Goal: Task Accomplishment & Management: Manage account settings

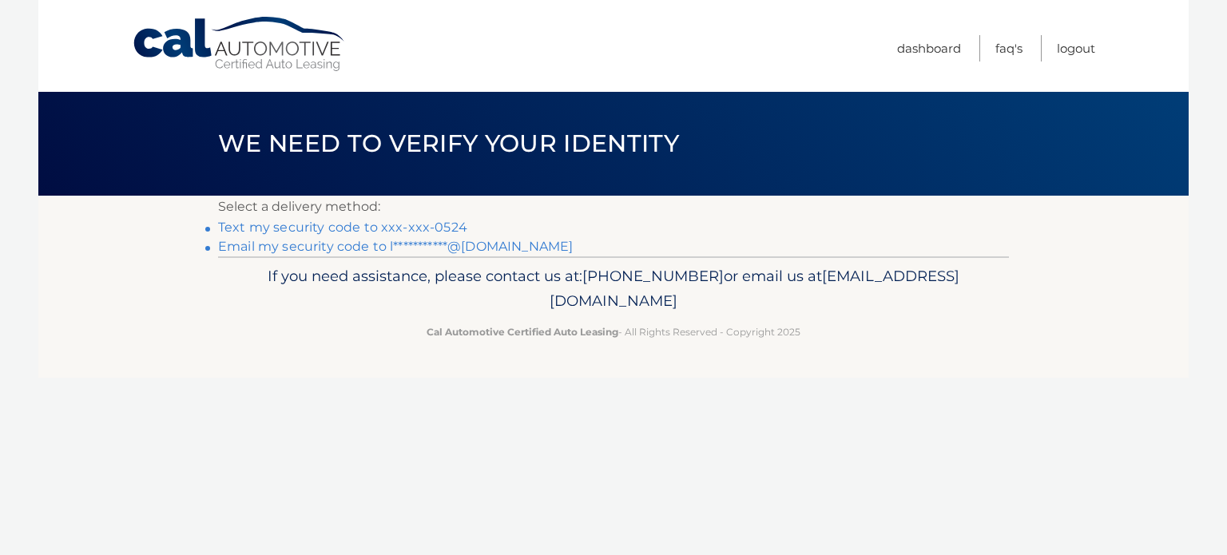
click at [443, 228] on link "Text my security code to xxx-xxx-0524" at bounding box center [342, 227] width 249 height 15
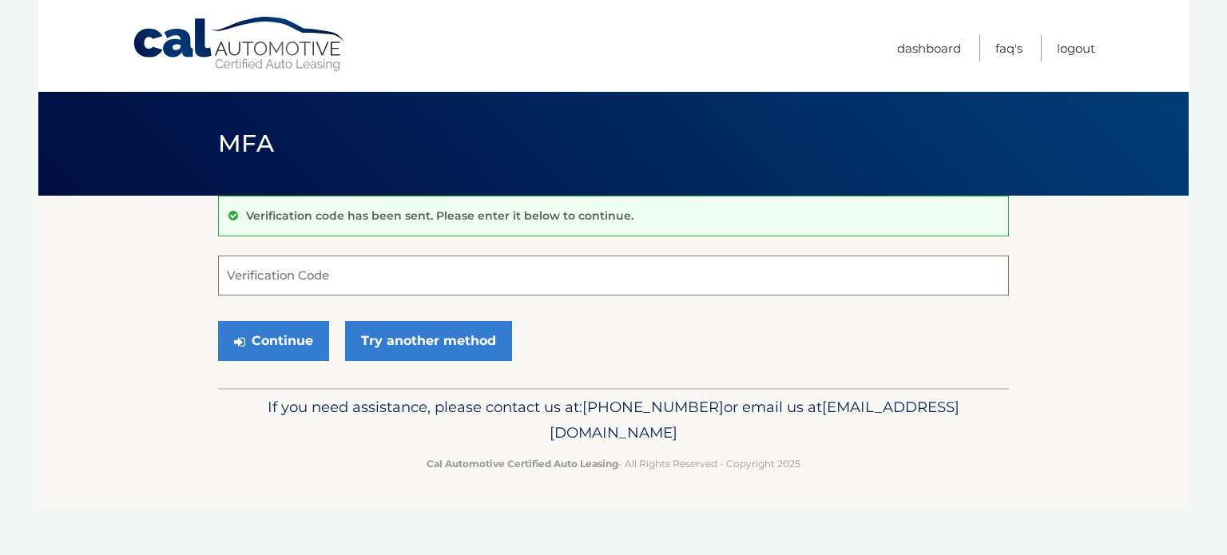
click at [268, 277] on input "Verification Code" at bounding box center [613, 276] width 791 height 40
type input "347326"
click at [218, 321] on button "Continue" at bounding box center [273, 341] width 111 height 40
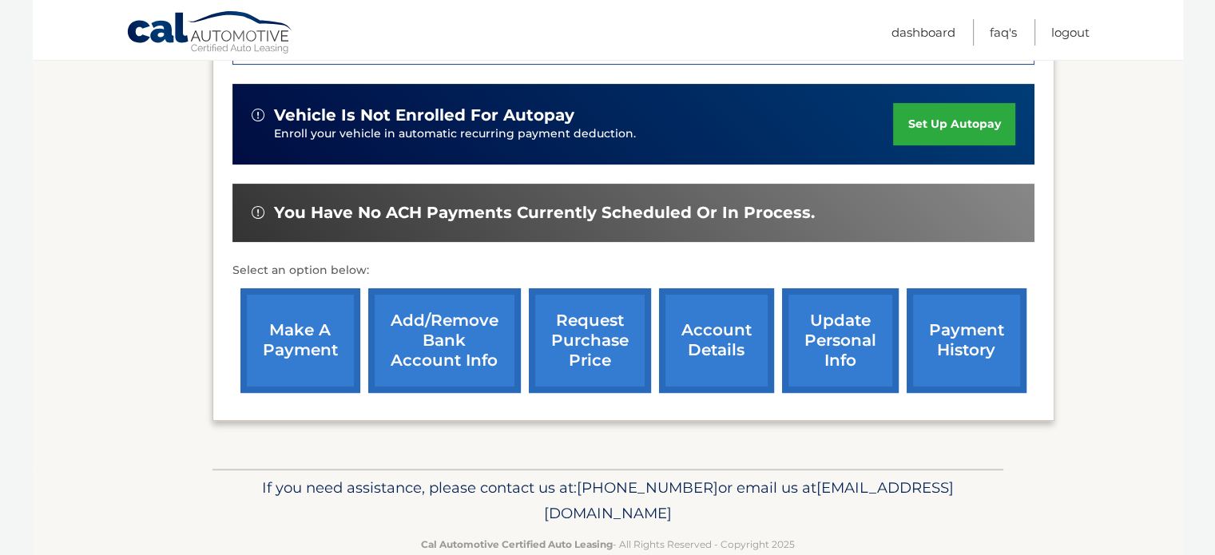
scroll to position [509, 0]
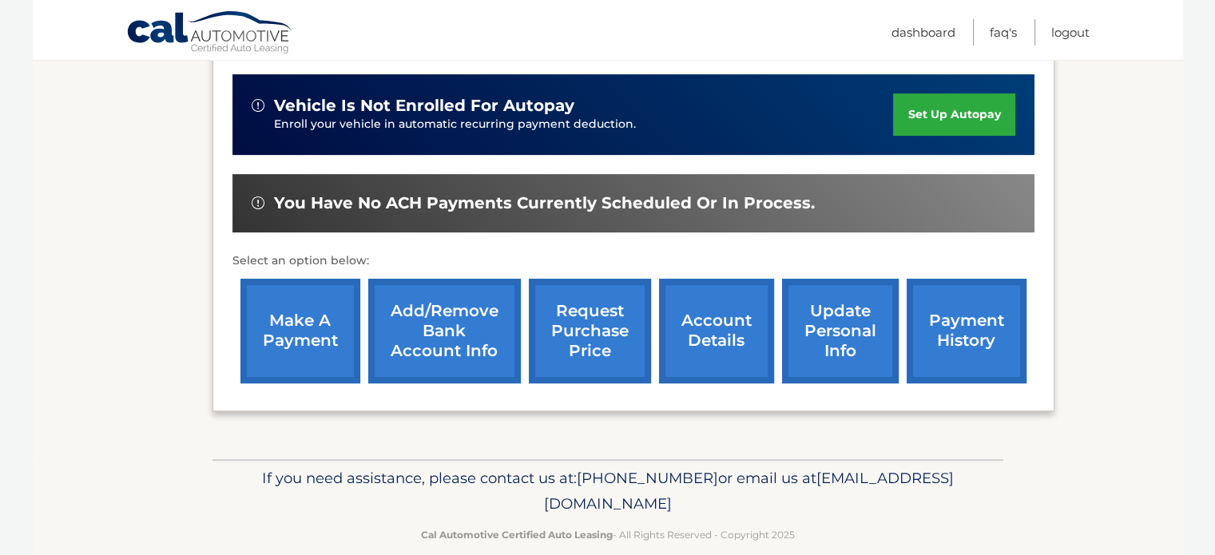
click at [716, 307] on link "account details" at bounding box center [716, 331] width 115 height 105
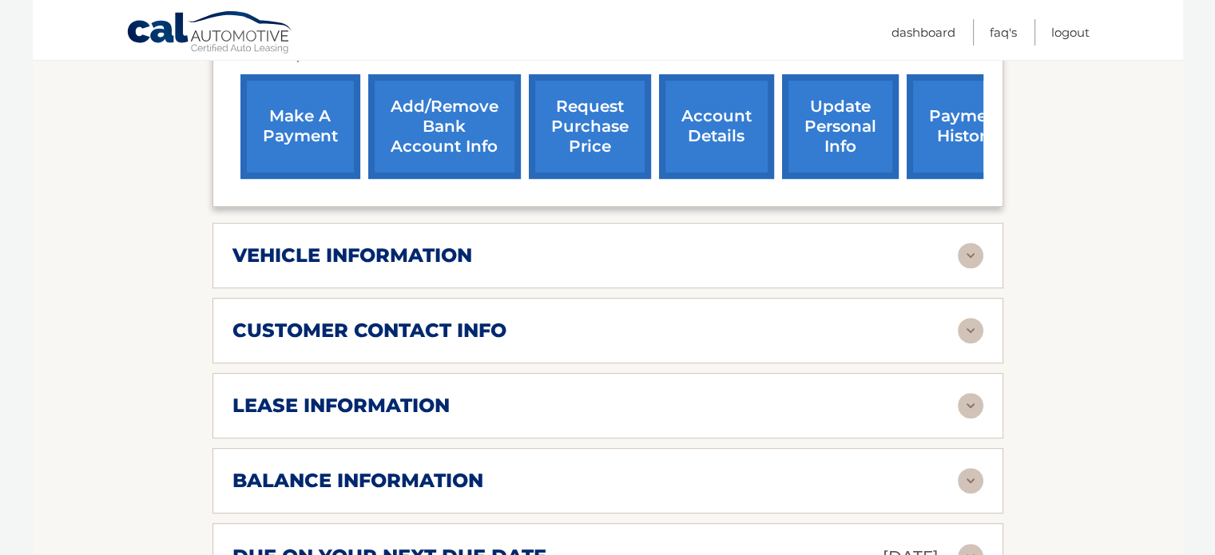
scroll to position [639, 0]
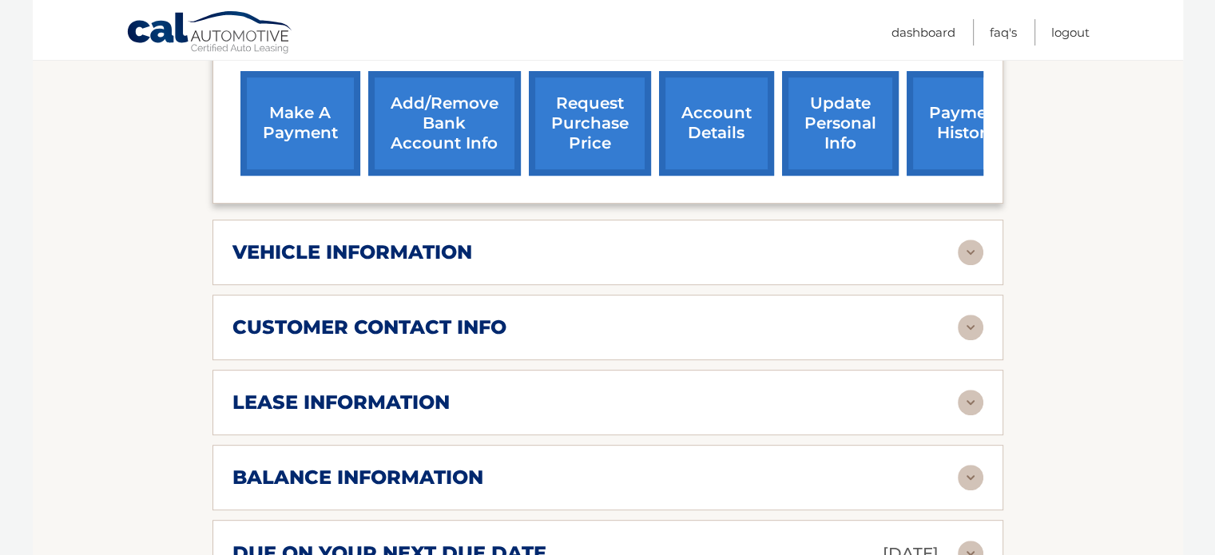
click at [965, 390] on img at bounding box center [971, 403] width 26 height 26
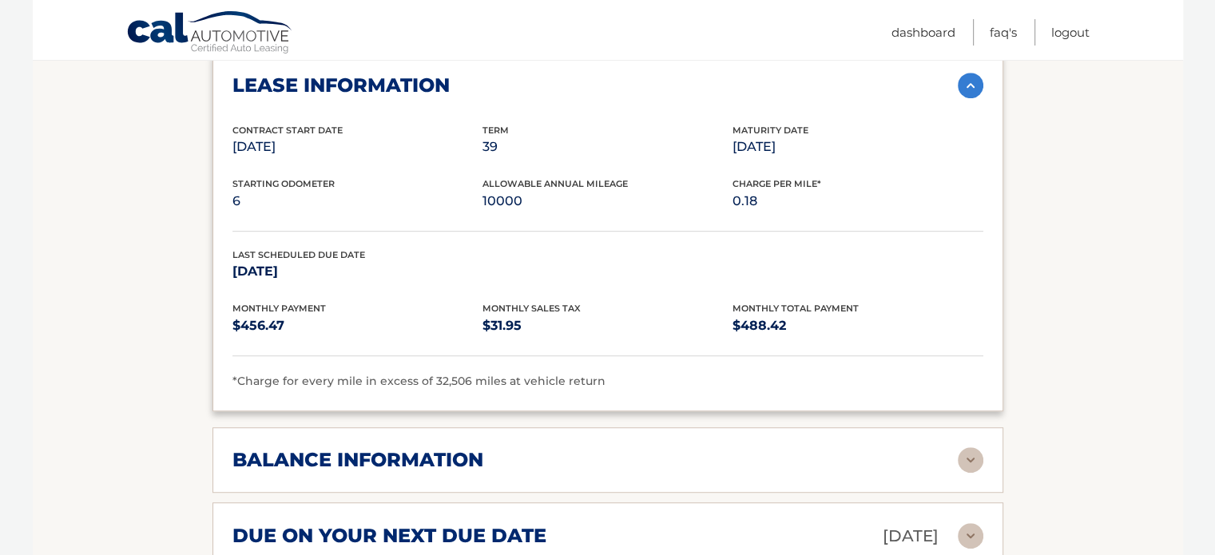
scroll to position [959, 0]
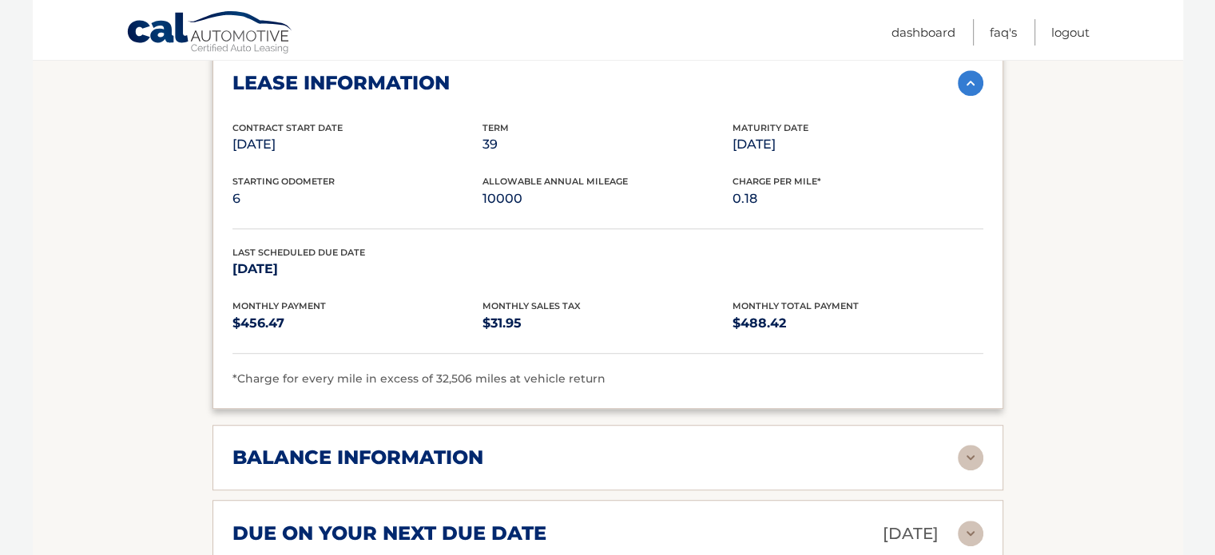
click at [971, 445] on img at bounding box center [971, 458] width 26 height 26
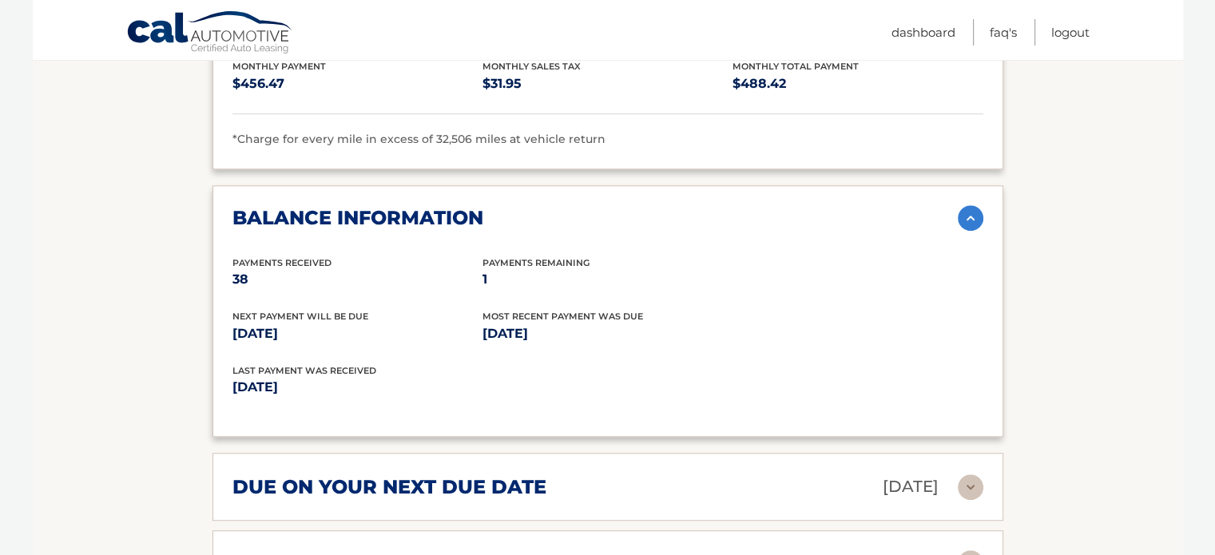
scroll to position [1278, 0]
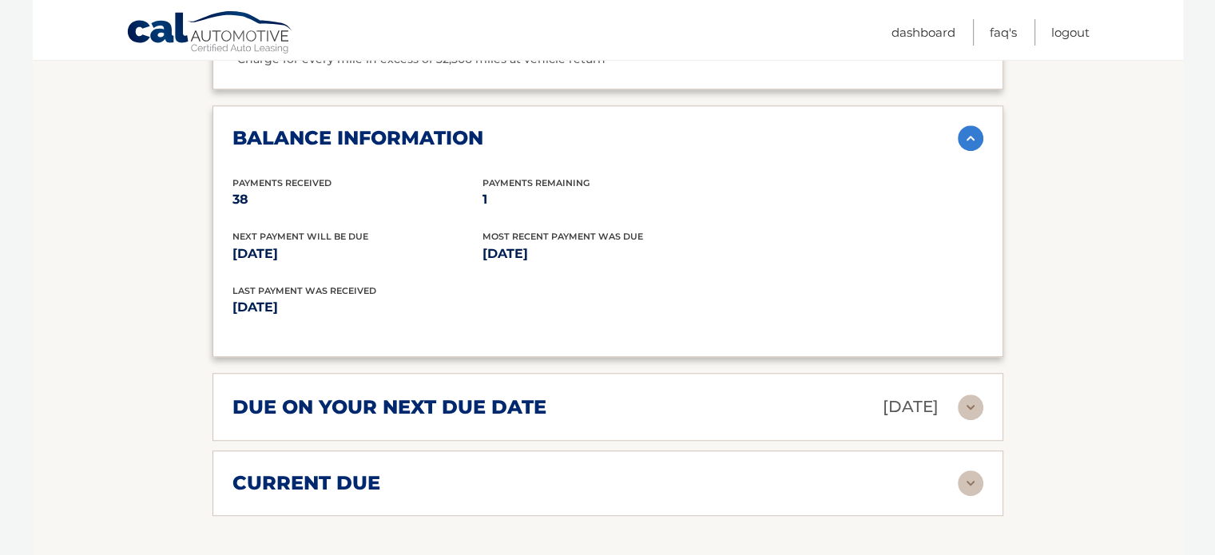
click at [968, 395] on img at bounding box center [971, 408] width 26 height 26
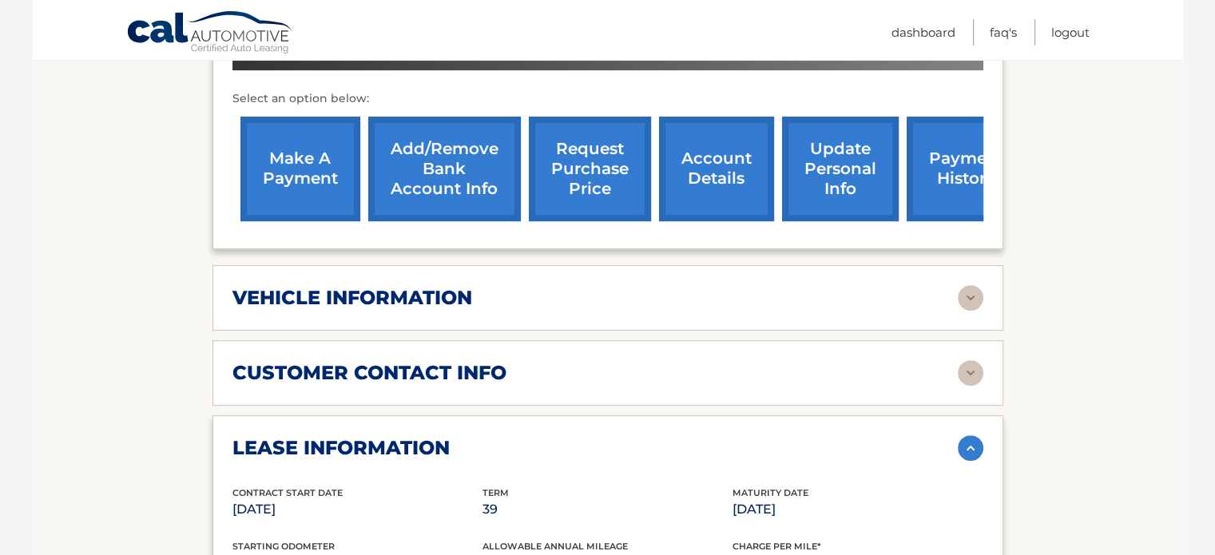
scroll to position [559, 0]
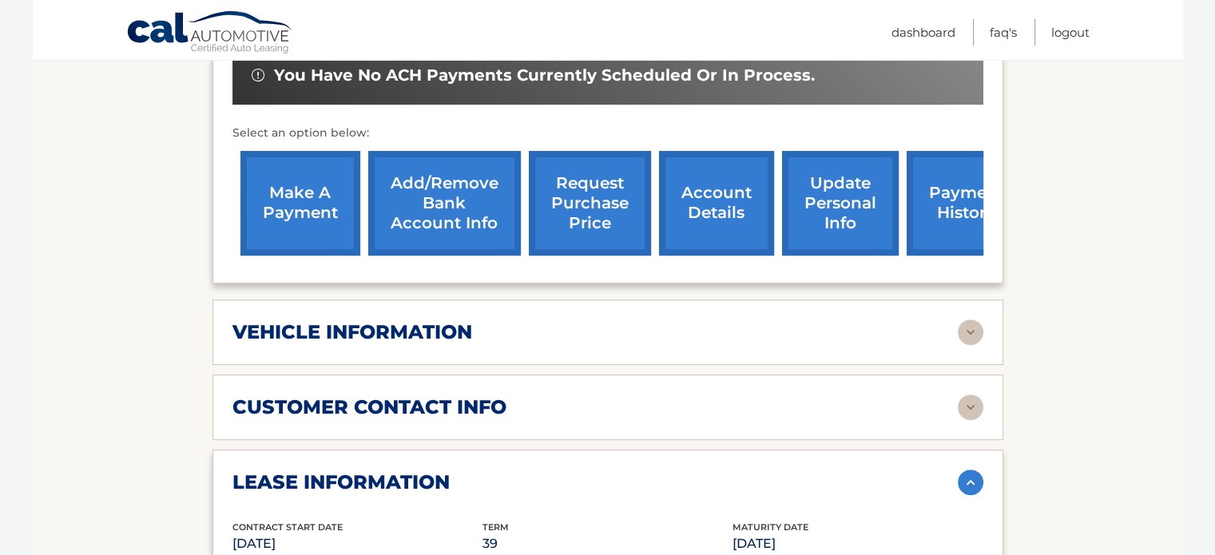
click at [971, 395] on img at bounding box center [971, 408] width 26 height 26
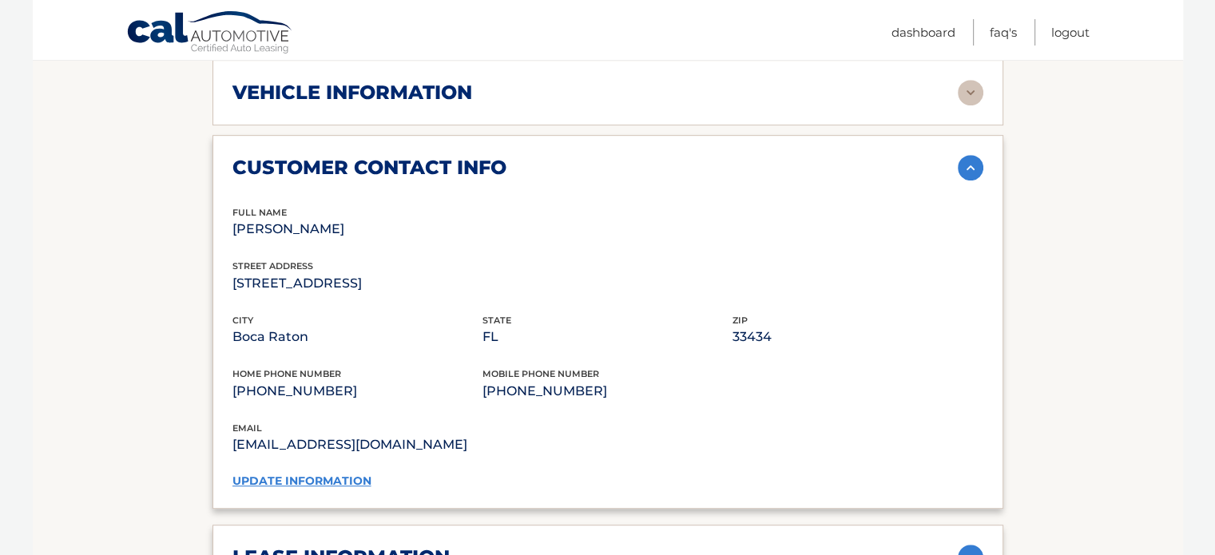
scroll to position [879, 0]
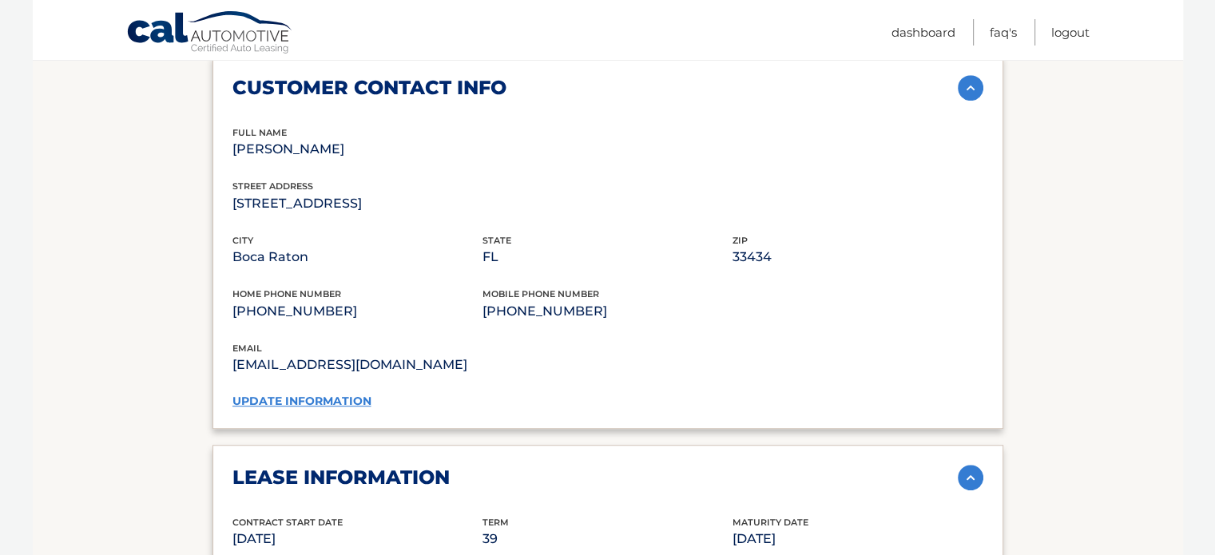
click at [297, 394] on link "update information" at bounding box center [301, 401] width 139 height 14
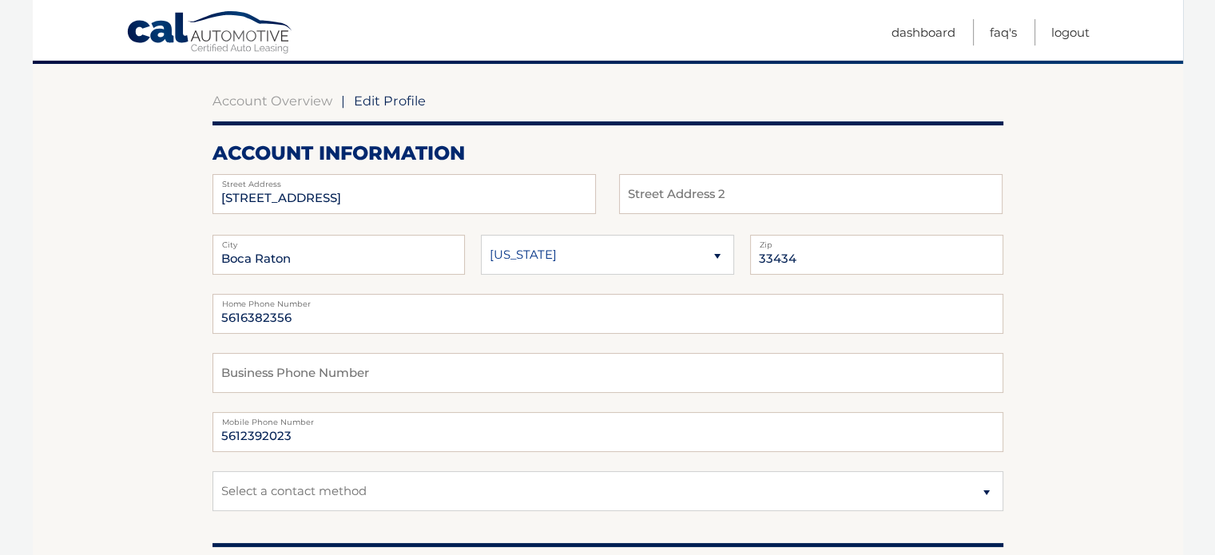
scroll to position [160, 0]
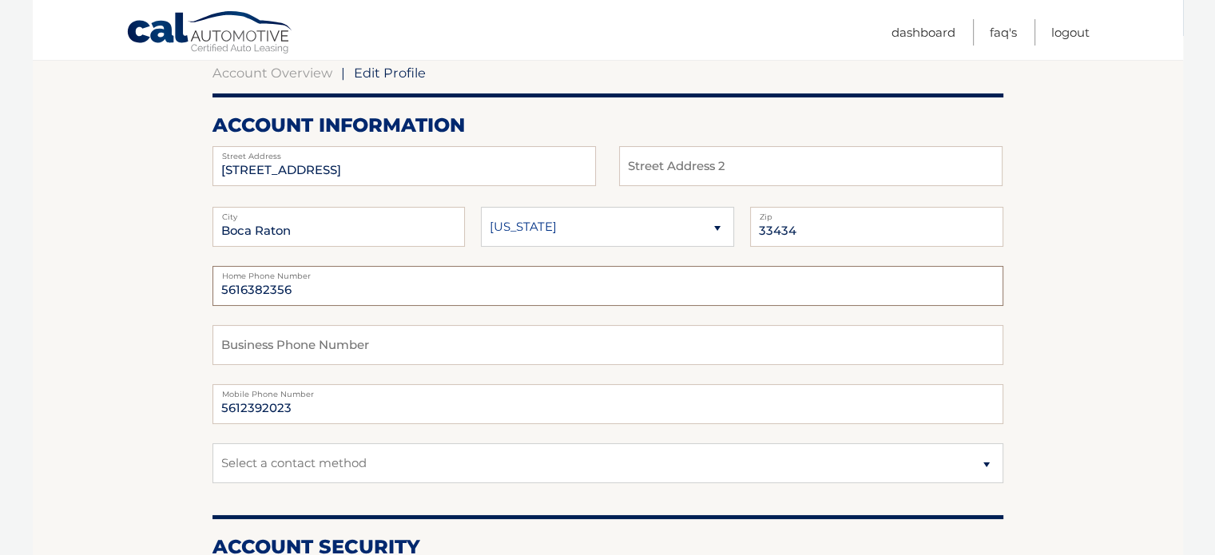
drag, startPoint x: 313, startPoint y: 293, endPoint x: 128, endPoint y: 268, distance: 187.0
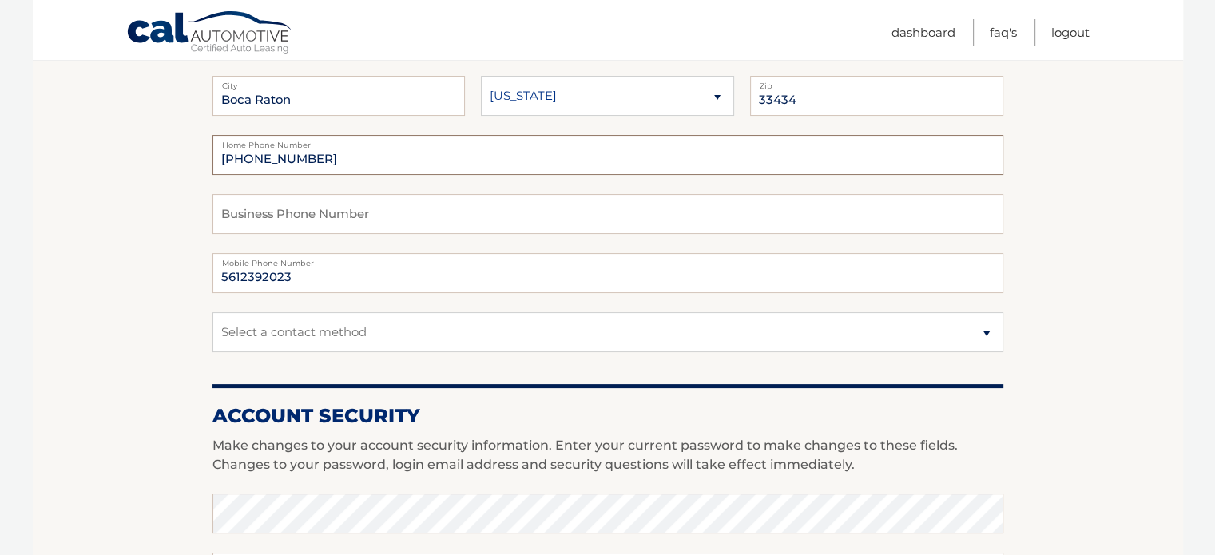
scroll to position [320, 0]
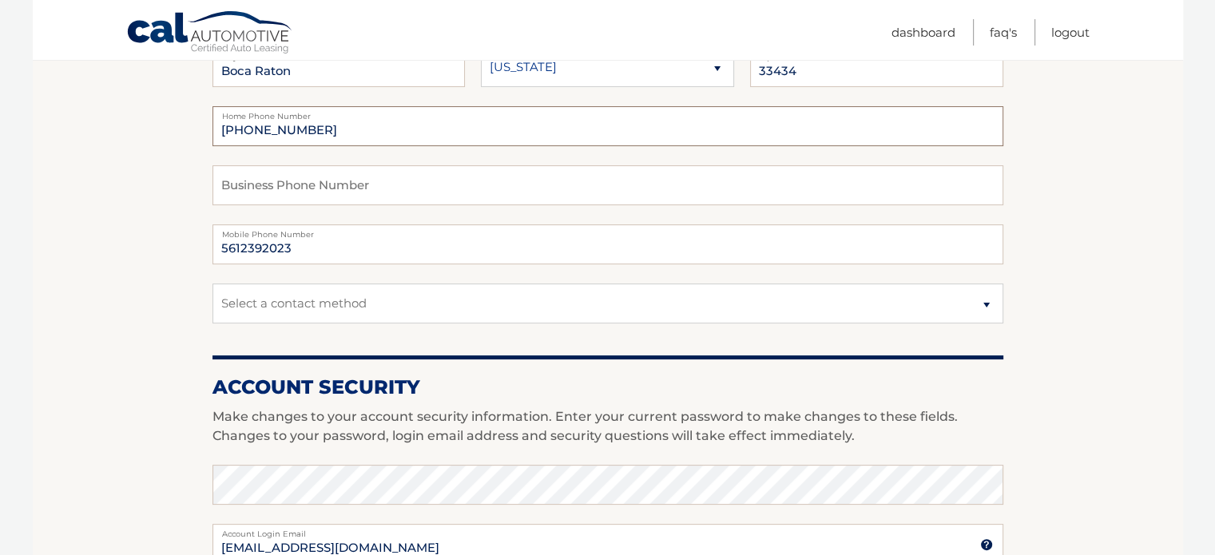
type input "561-251-0524"
click at [405, 308] on select "Select a contact method Mobile Home" at bounding box center [608, 304] width 791 height 40
select select "1"
click at [213, 284] on select "Select a contact method Mobile Home" at bounding box center [608, 304] width 791 height 40
drag, startPoint x: 335, startPoint y: 250, endPoint x: 173, endPoint y: 237, distance: 162.7
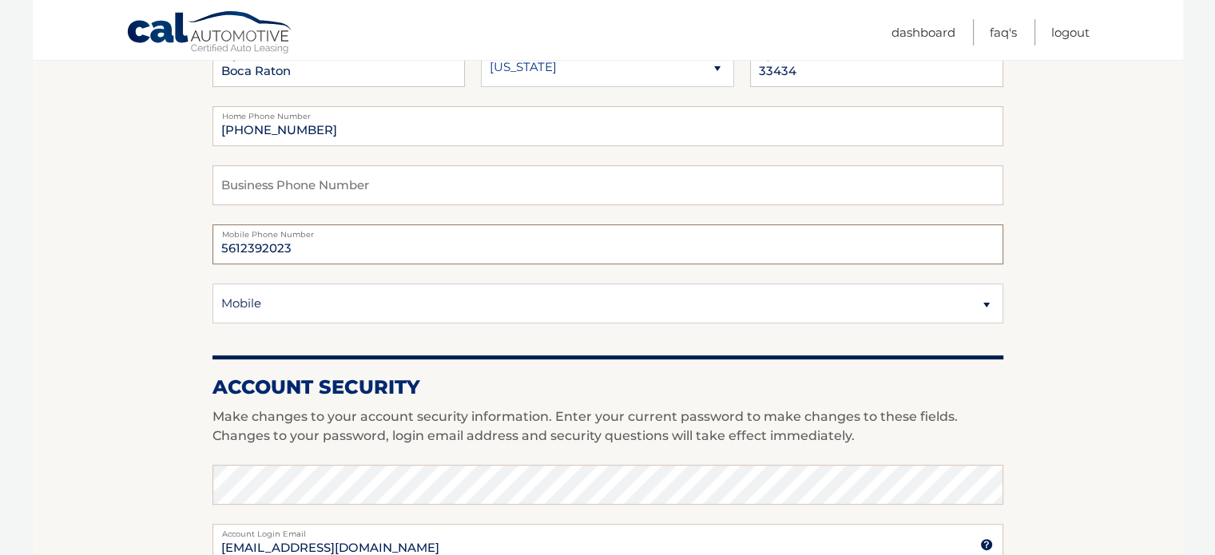
click at [173, 237] on section "Account Overview | Edit Profile account information 3098 NW 27TH AVE Street Add…" at bounding box center [608, 457] width 1150 height 1163
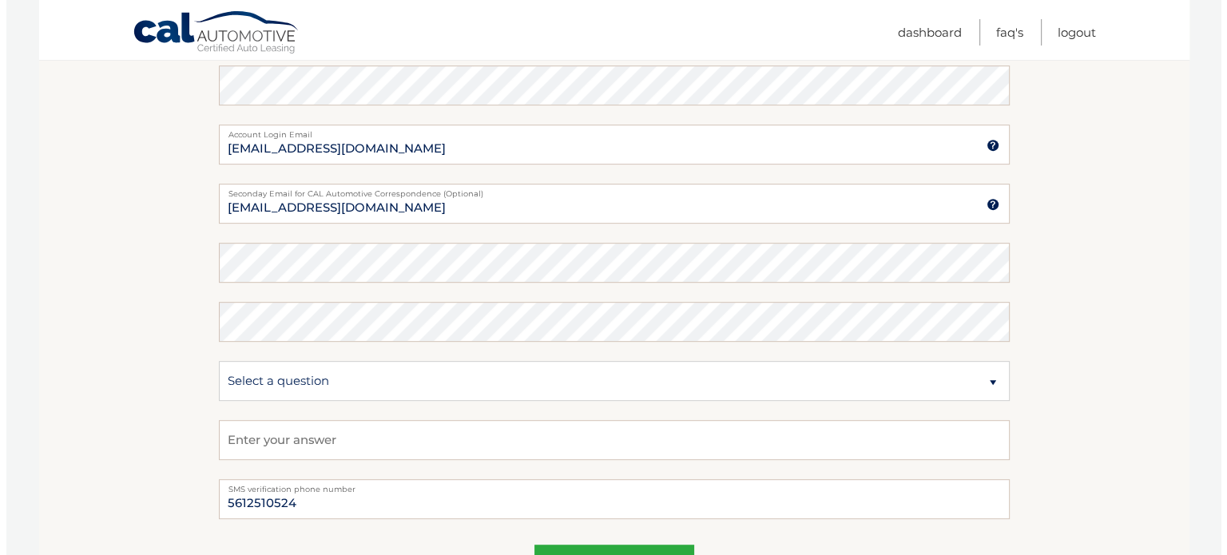
scroll to position [799, 0]
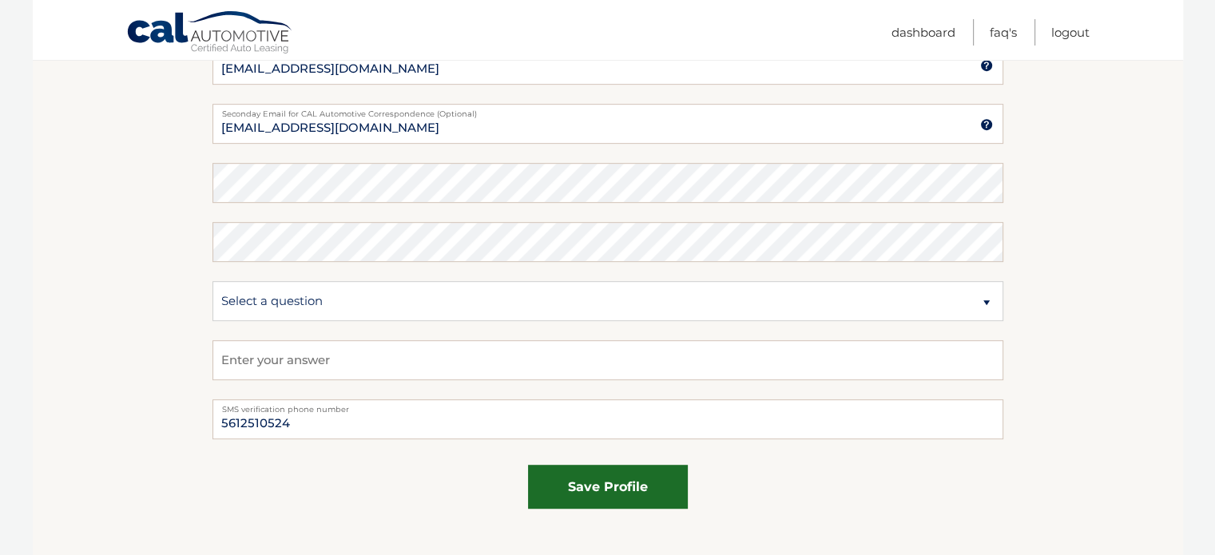
type input "561-239-2023"
click at [594, 496] on button "save profile" at bounding box center [608, 487] width 160 height 44
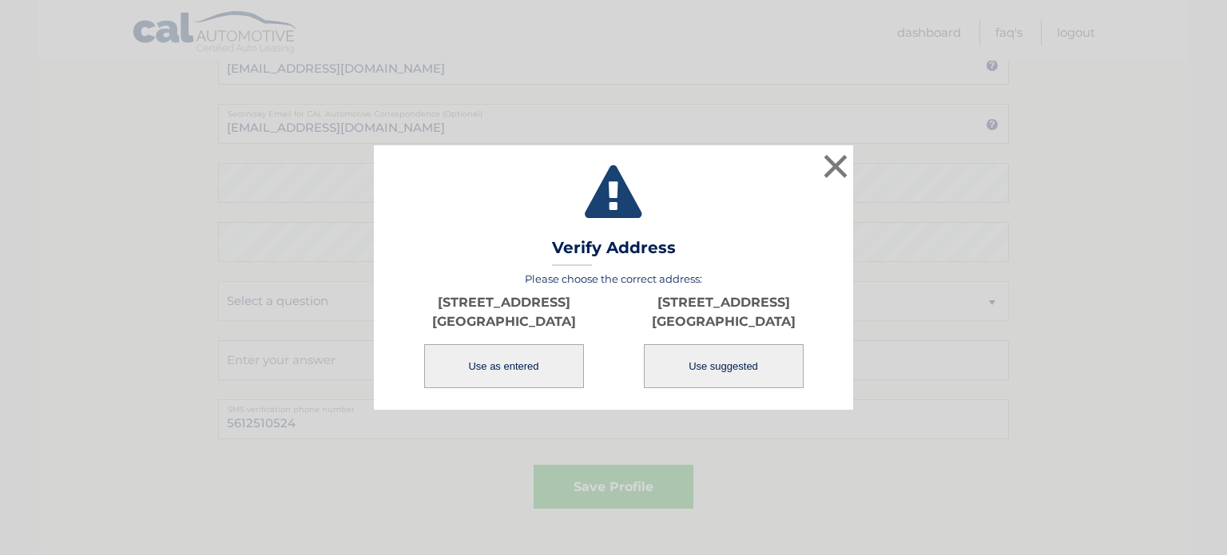
click at [742, 360] on button "Use suggested" at bounding box center [724, 366] width 160 height 44
type input "BOCA RATON"
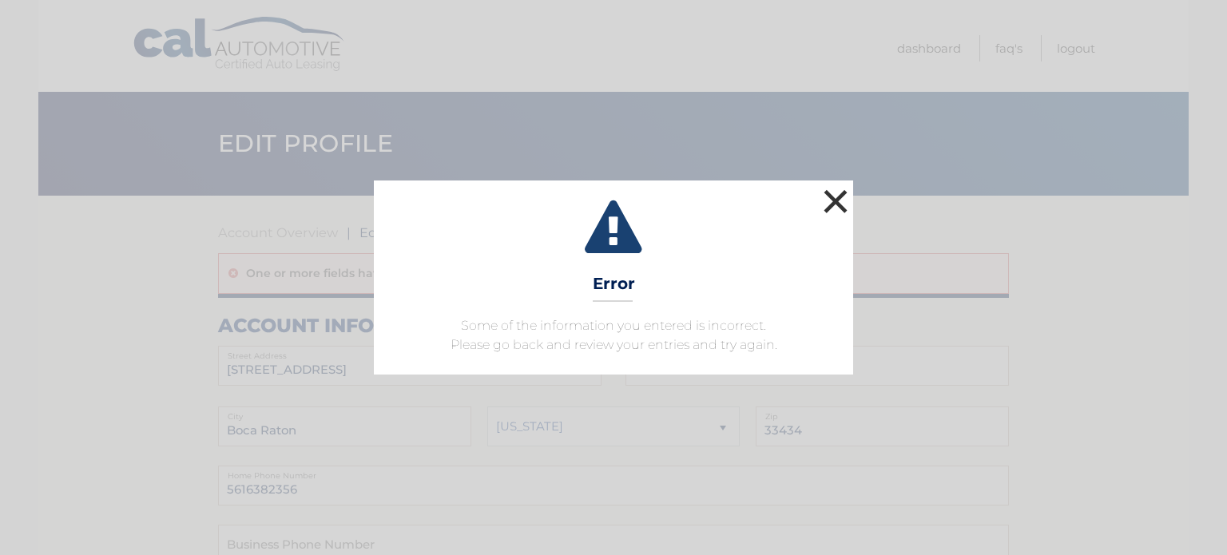
click at [834, 197] on button "×" at bounding box center [836, 201] width 32 height 32
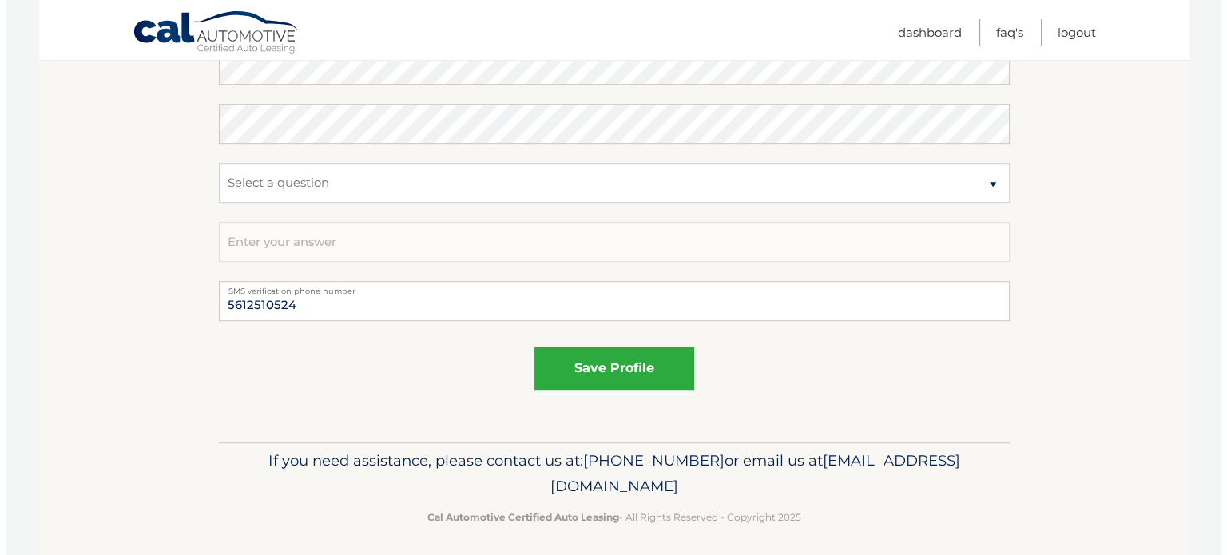
scroll to position [964, 0]
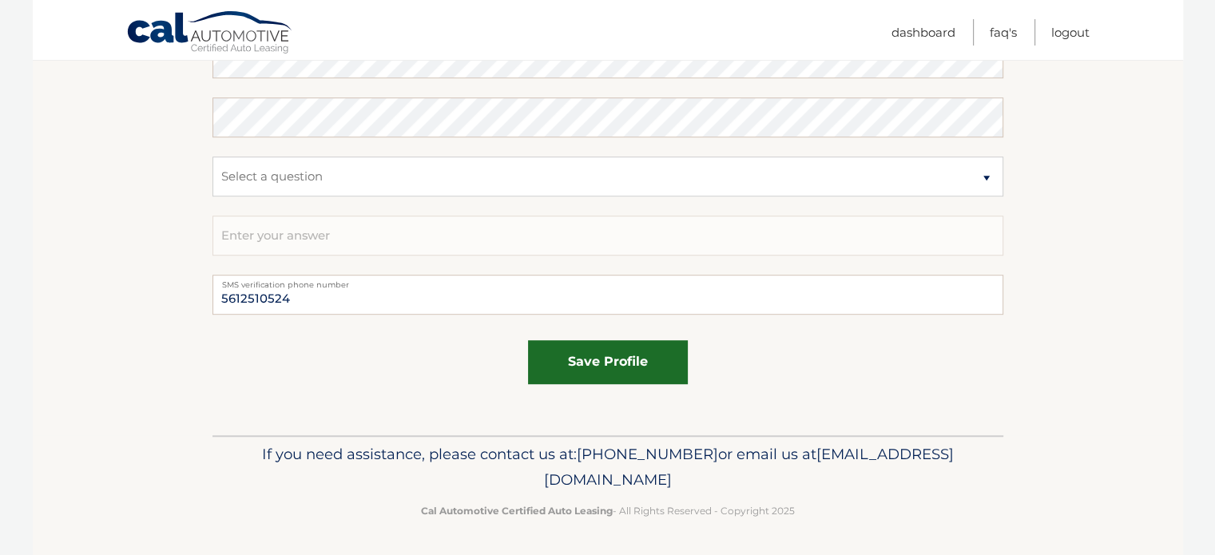
click at [605, 366] on button "save profile" at bounding box center [608, 362] width 160 height 44
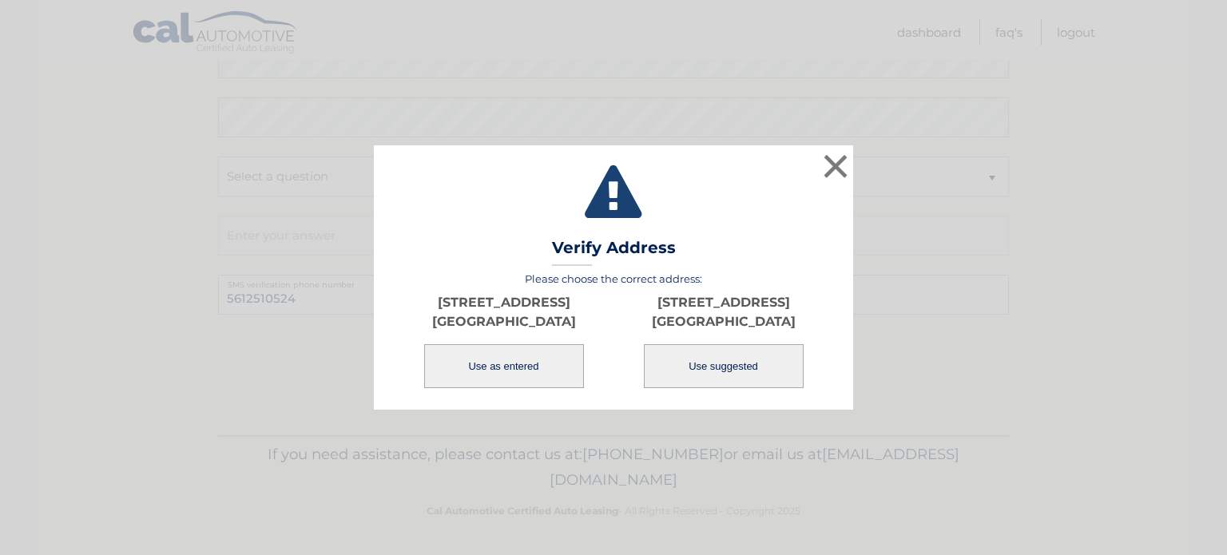
click at [719, 367] on button "Use suggested" at bounding box center [724, 366] width 160 height 44
type input "BOCA RATON"
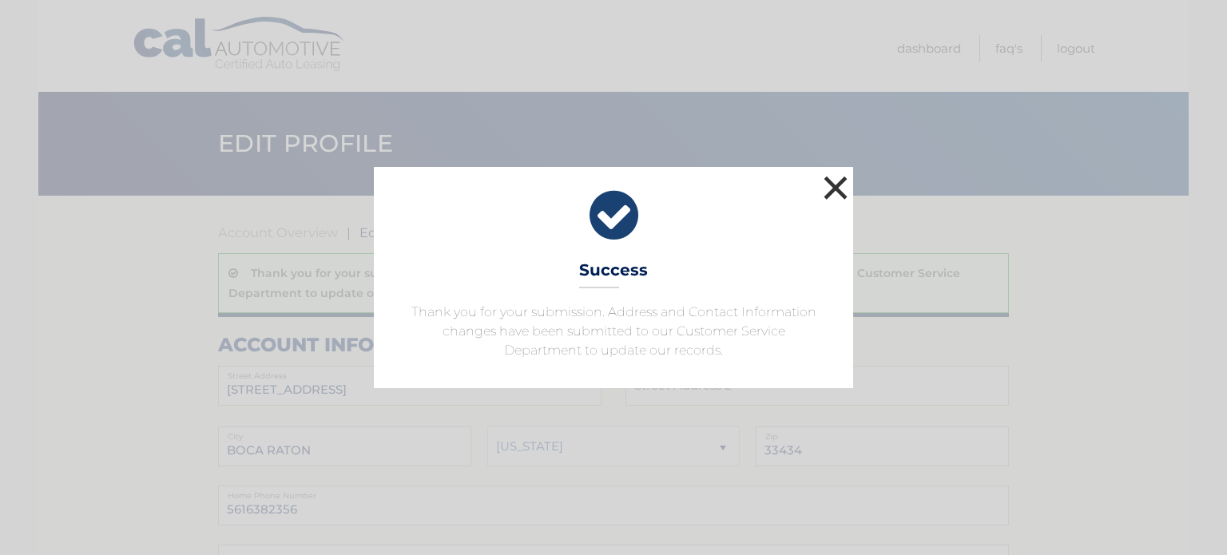
click at [829, 177] on button "×" at bounding box center [836, 188] width 32 height 32
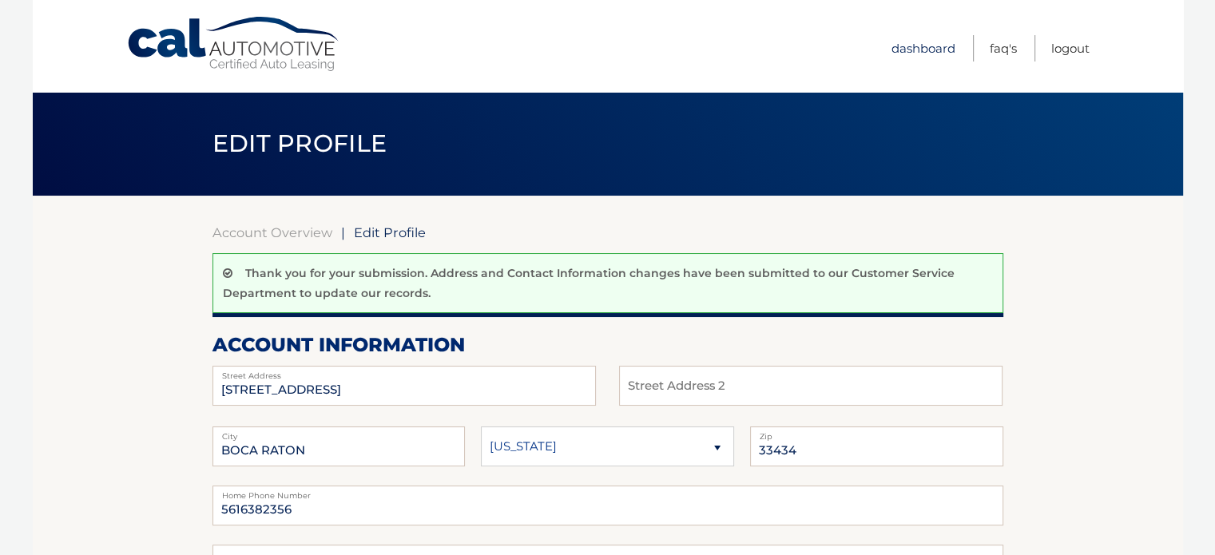
click at [917, 49] on link "Dashboard" at bounding box center [924, 48] width 64 height 26
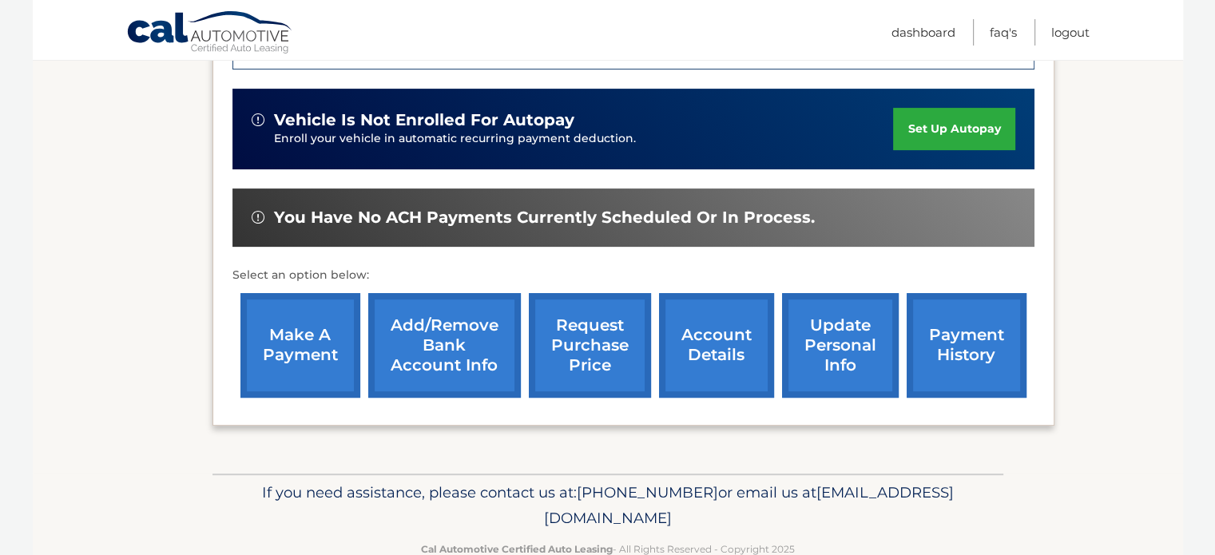
scroll to position [509, 0]
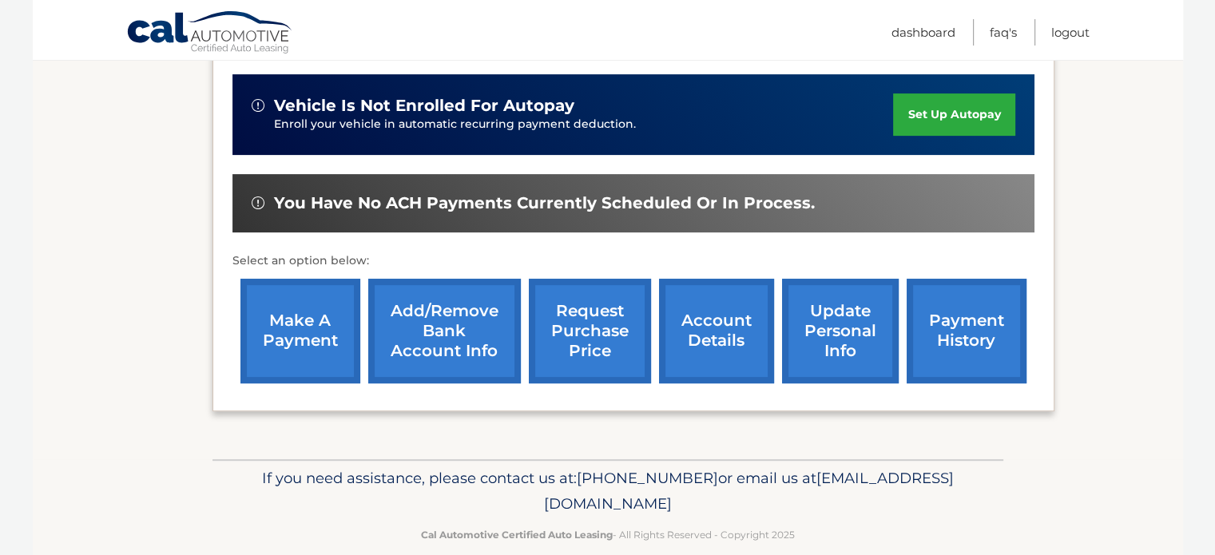
drag, startPoint x: 469, startPoint y: 475, endPoint x: 751, endPoint y: 479, distance: 282.0
click at [751, 479] on p "If you need assistance, please contact us at: [PHONE_NUMBER] or email us at [EM…" at bounding box center [608, 491] width 770 height 51
copy span "[EMAIL_ADDRESS][DOMAIN_NAME]"
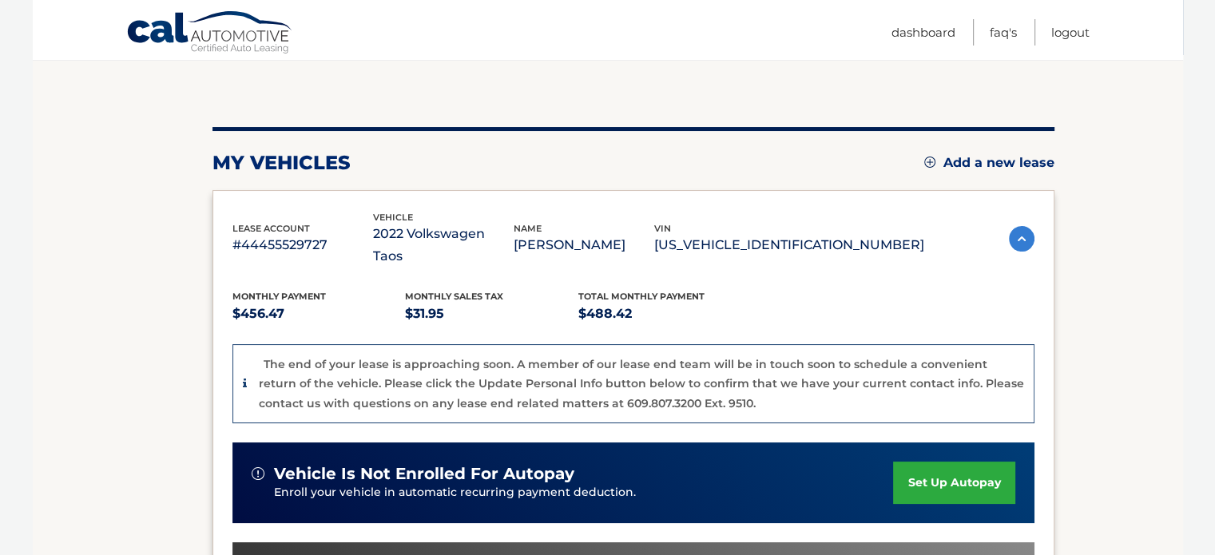
scroll to position [160, 0]
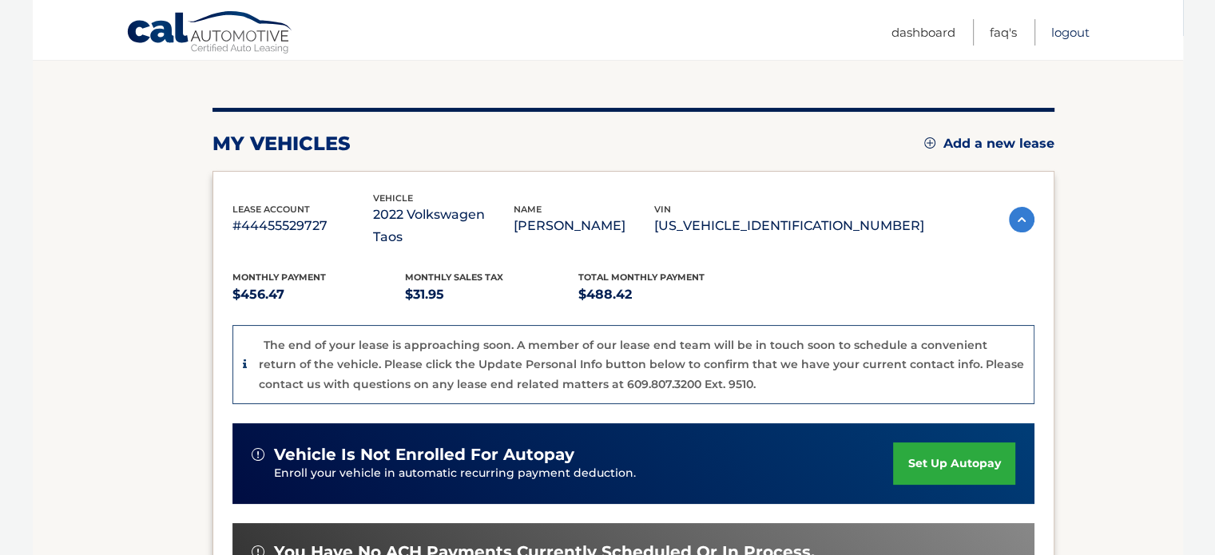
click at [1077, 29] on link "Logout" at bounding box center [1070, 32] width 38 height 26
